Goal: Task Accomplishment & Management: Use online tool/utility

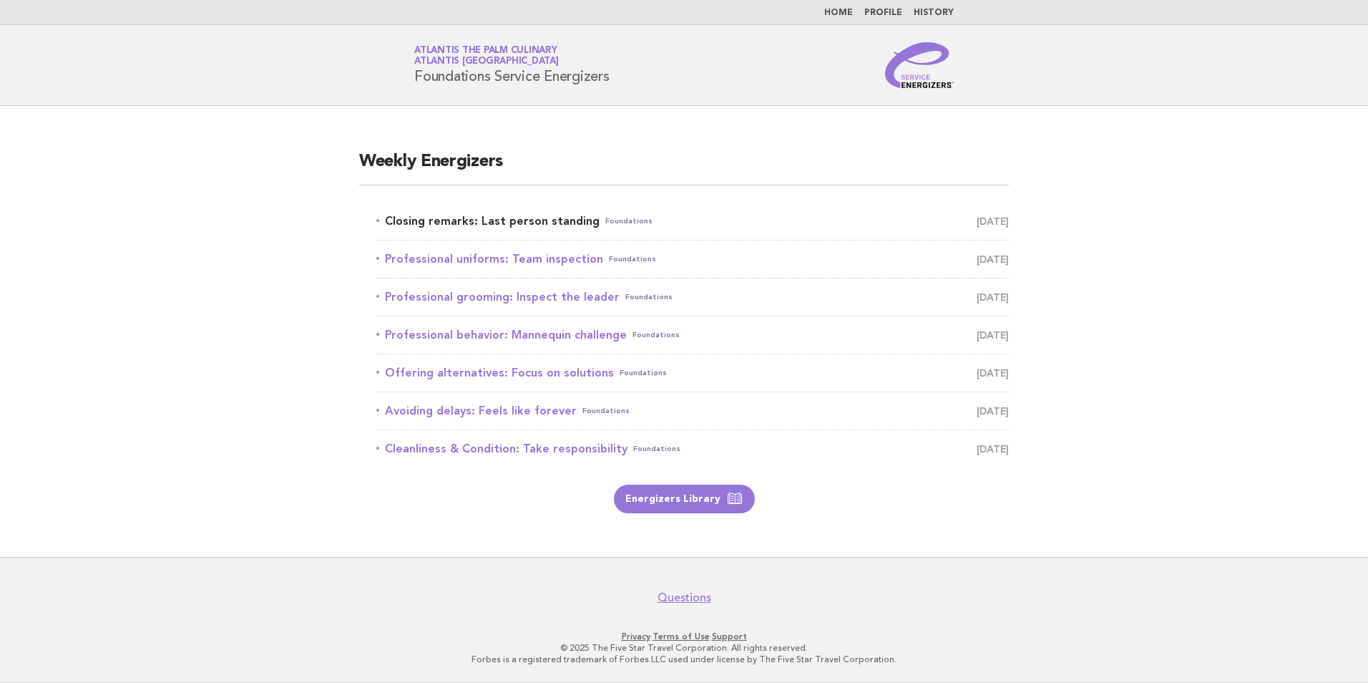
click at [567, 222] on link "Closing remarks: Last person standing Foundations September 2" at bounding box center [692, 221] width 632 height 20
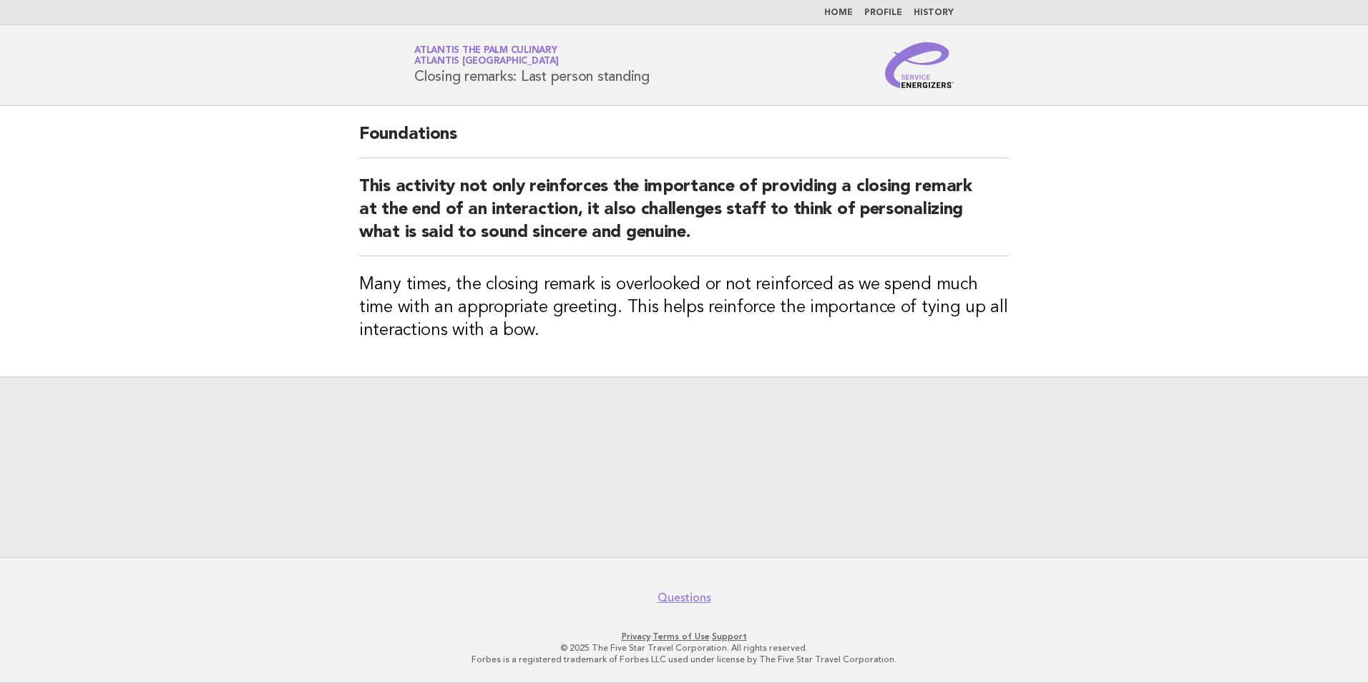
click at [700, 420] on div at bounding box center [684, 466] width 1368 height 180
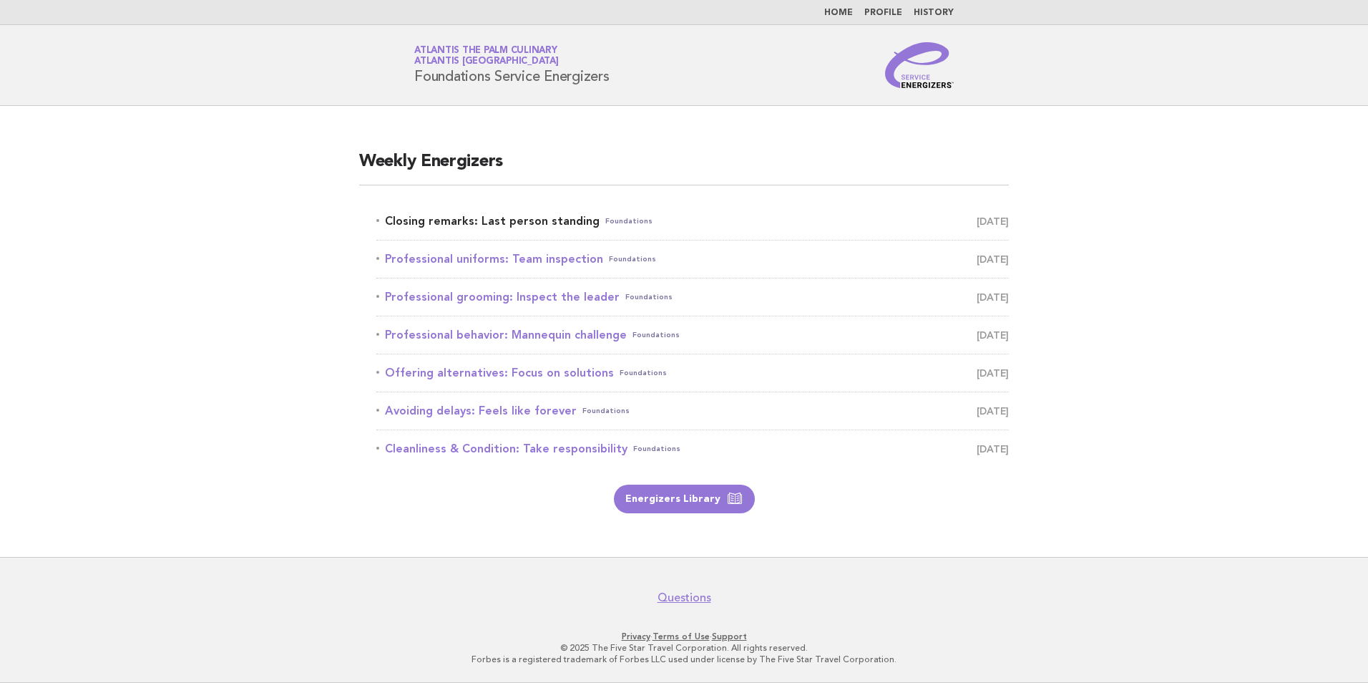
click at [524, 222] on link "Closing remarks: Last person standing Foundations September 2" at bounding box center [692, 221] width 632 height 20
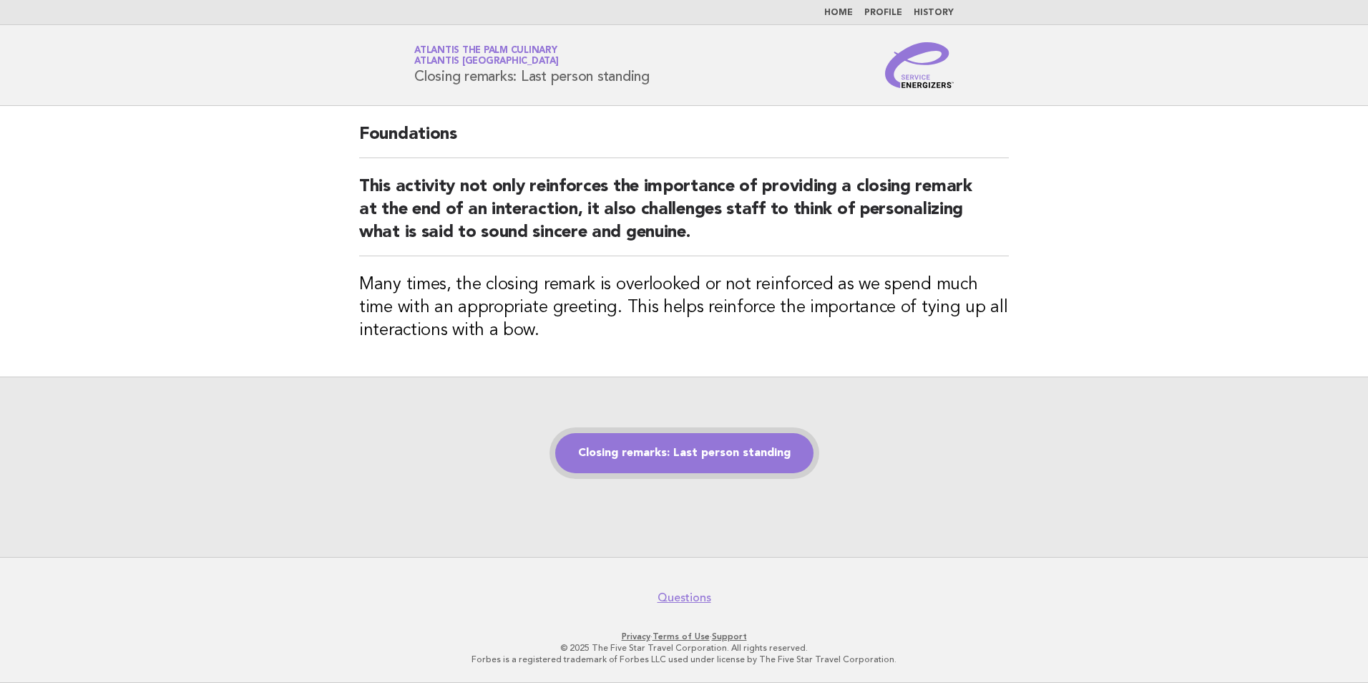
click at [697, 455] on link "Closing remarks: Last person standing" at bounding box center [684, 453] width 258 height 40
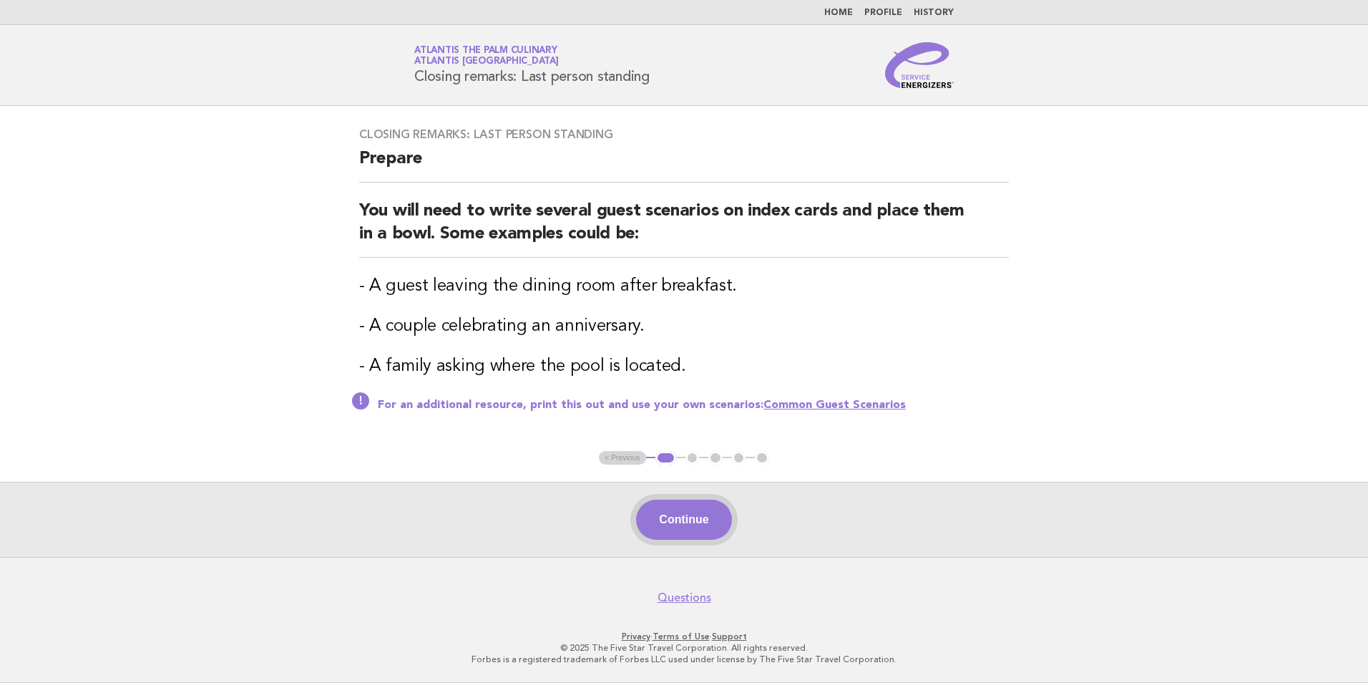
click at [696, 514] on button "Continue" at bounding box center [683, 519] width 95 height 40
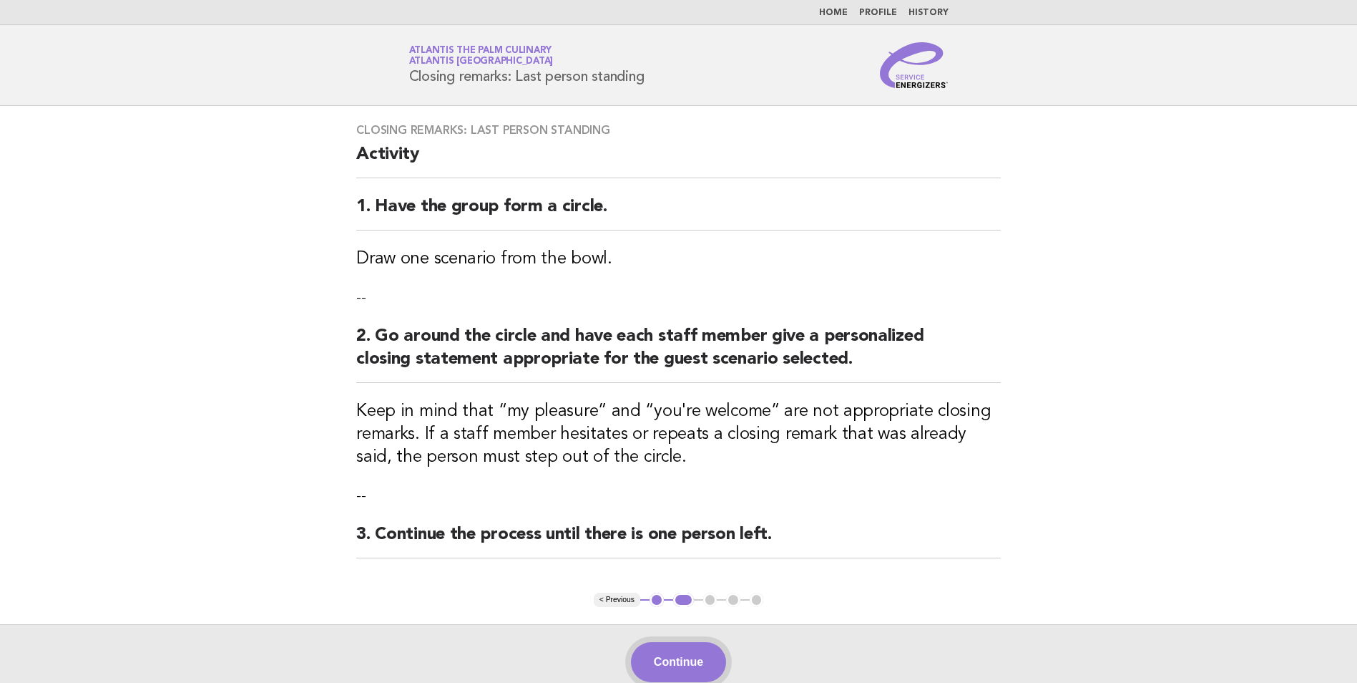
click at [682, 642] on div "Continue" at bounding box center [678, 661] width 1357 height 75
click at [710, 652] on button "Continue" at bounding box center [678, 662] width 95 height 40
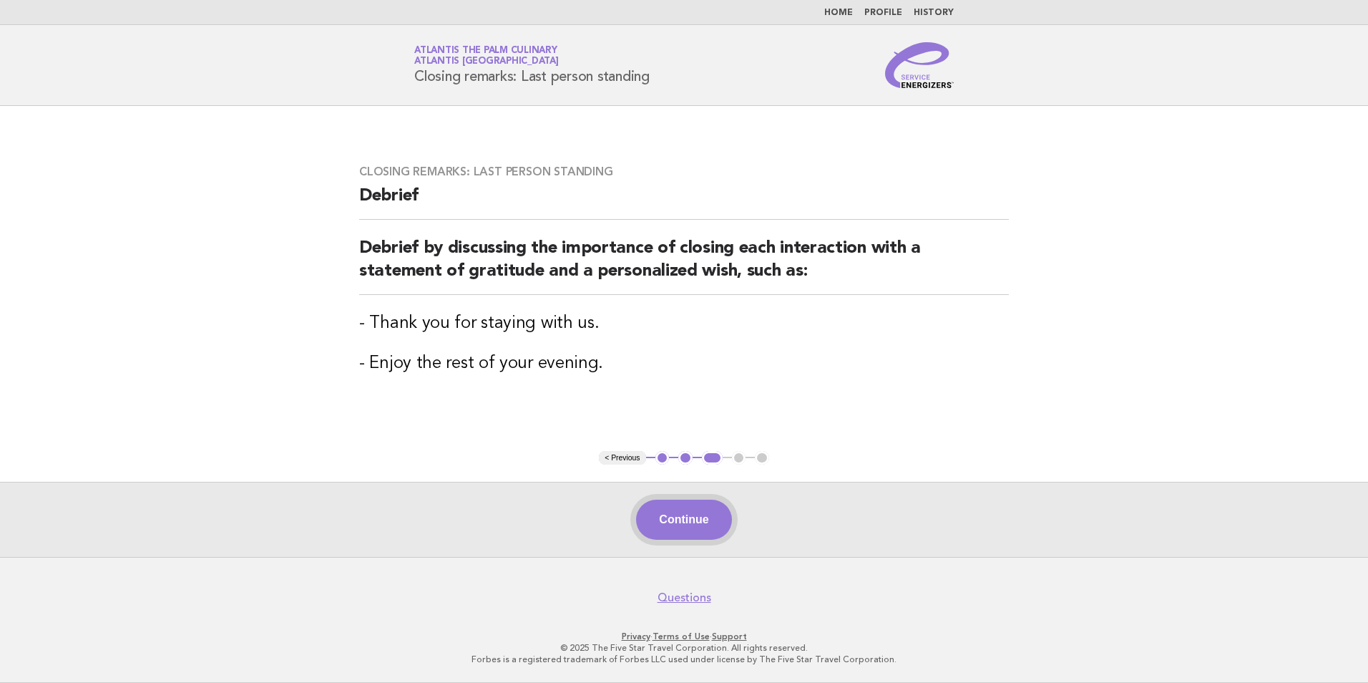
click at [678, 524] on button "Continue" at bounding box center [683, 519] width 95 height 40
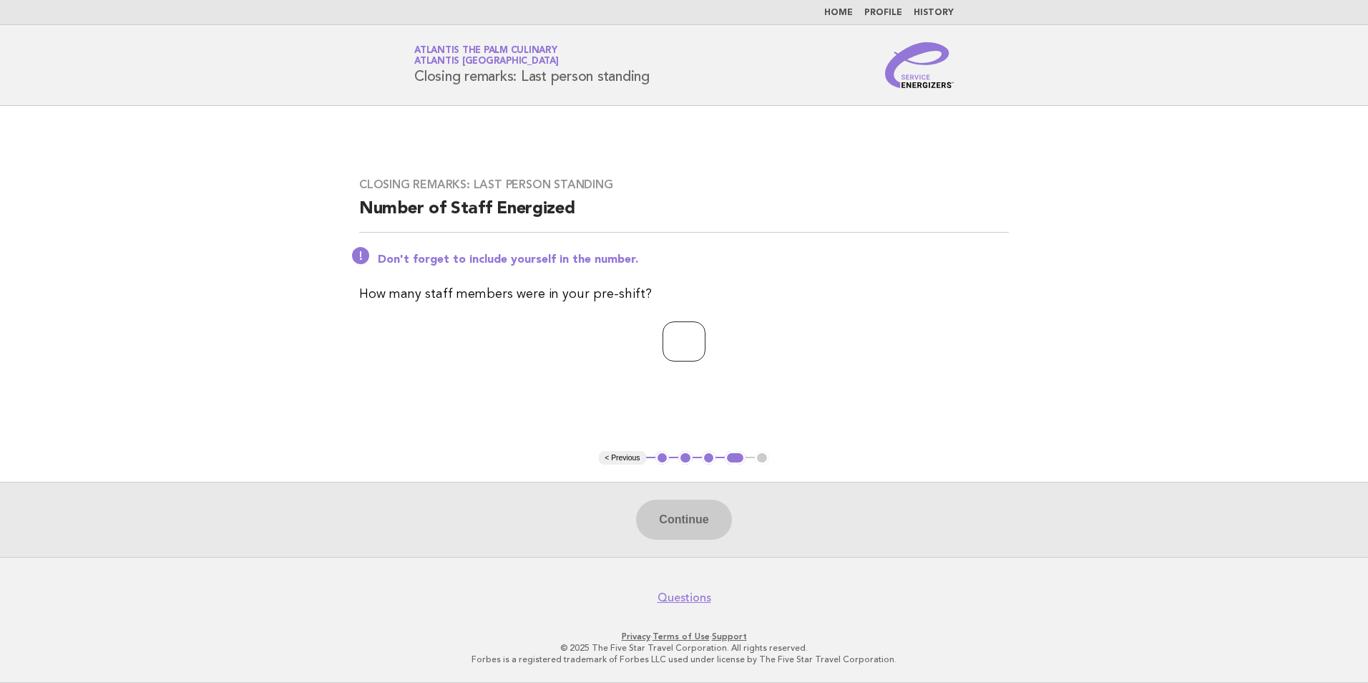
click at [678, 346] on input "number" at bounding box center [683, 341] width 43 height 40
type input "**"
click at [713, 516] on button "Continue" at bounding box center [683, 519] width 95 height 40
